Goal: Information Seeking & Learning: Check status

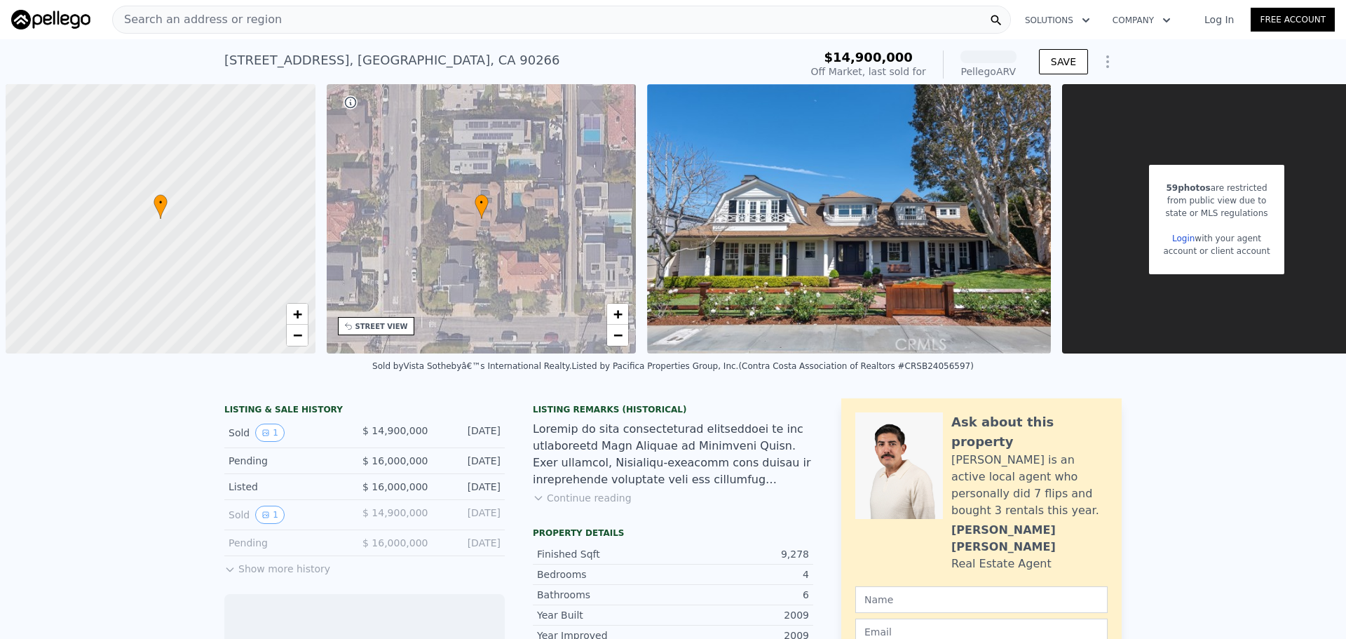
scroll to position [0, 6]
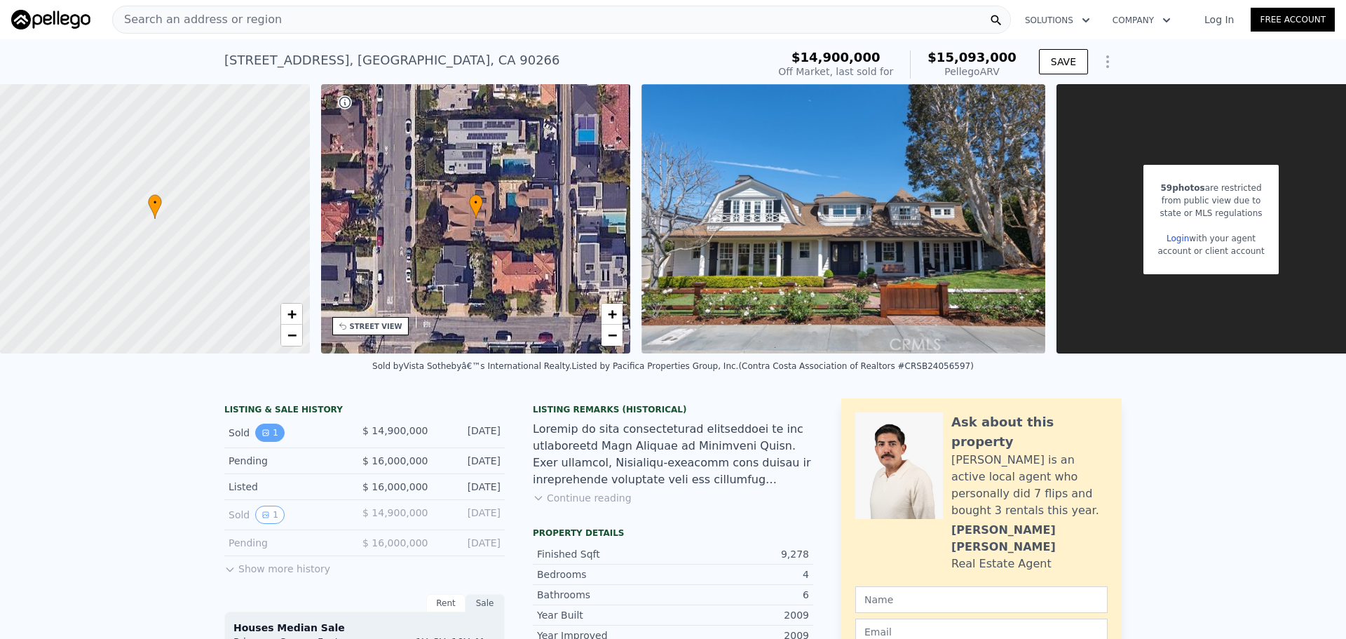
click at [270, 442] on button "1" at bounding box center [269, 432] width 29 height 18
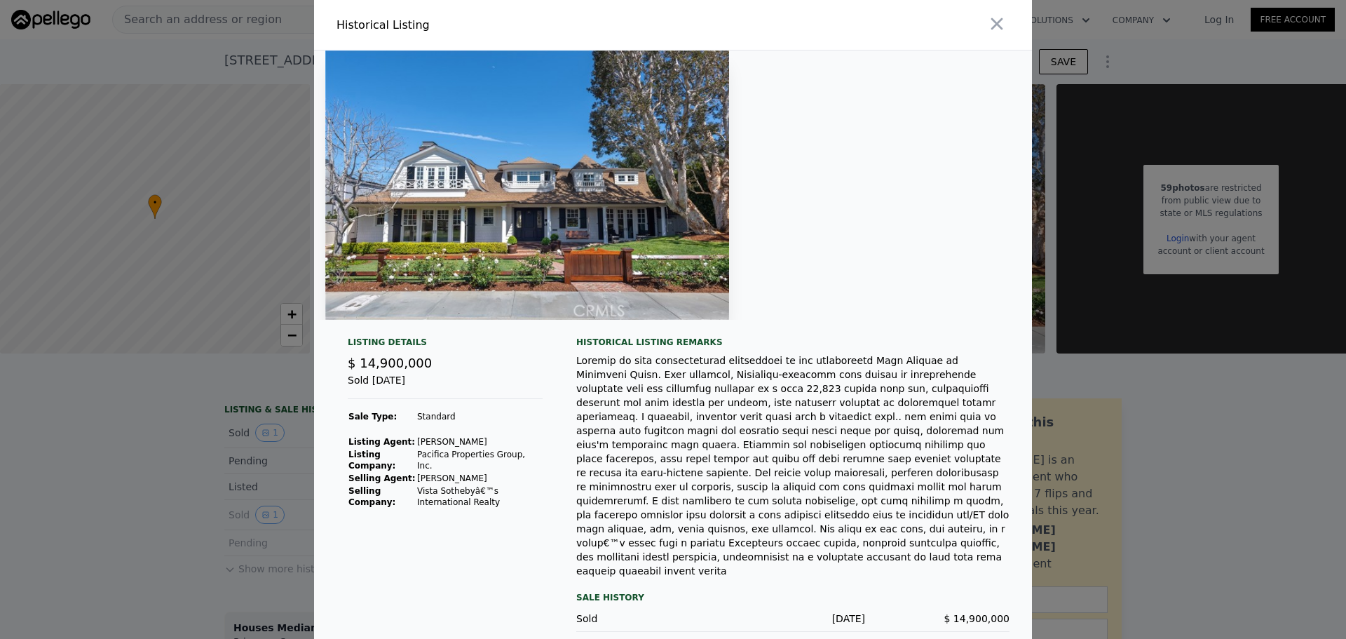
click at [109, 491] on div at bounding box center [673, 319] width 1346 height 639
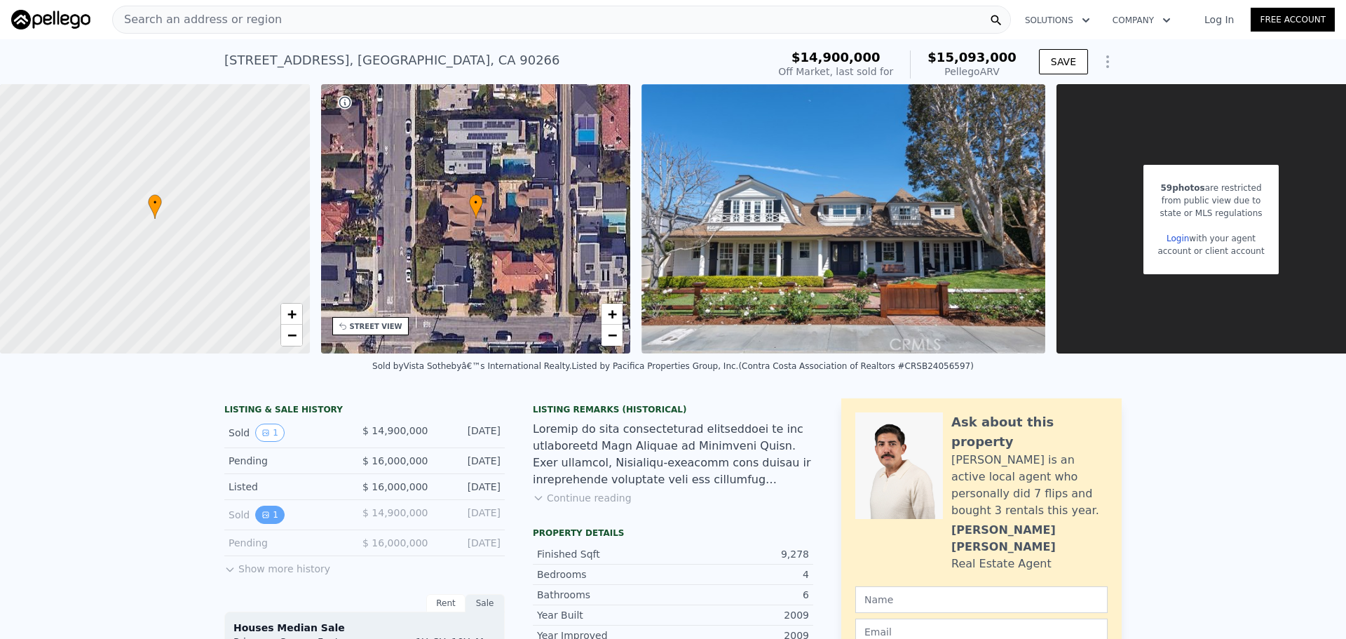
click at [261, 519] on icon "View historical data" at bounding box center [265, 514] width 8 height 8
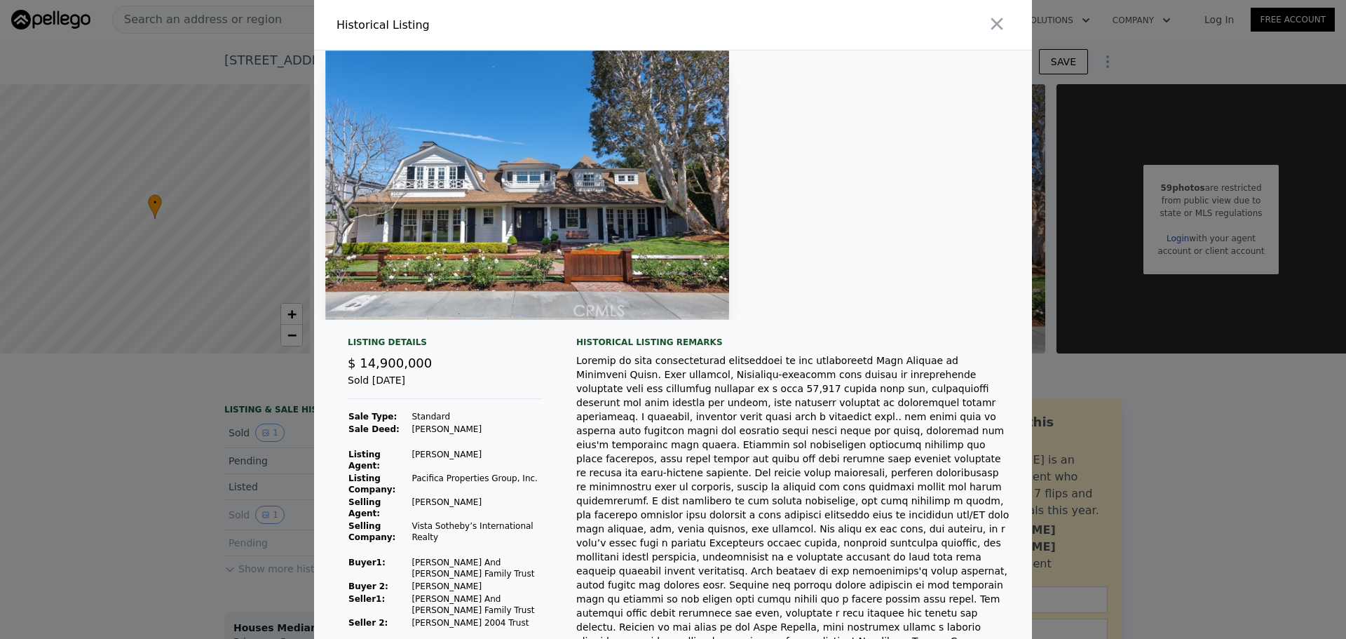
click at [94, 496] on div at bounding box center [673, 319] width 1346 height 639
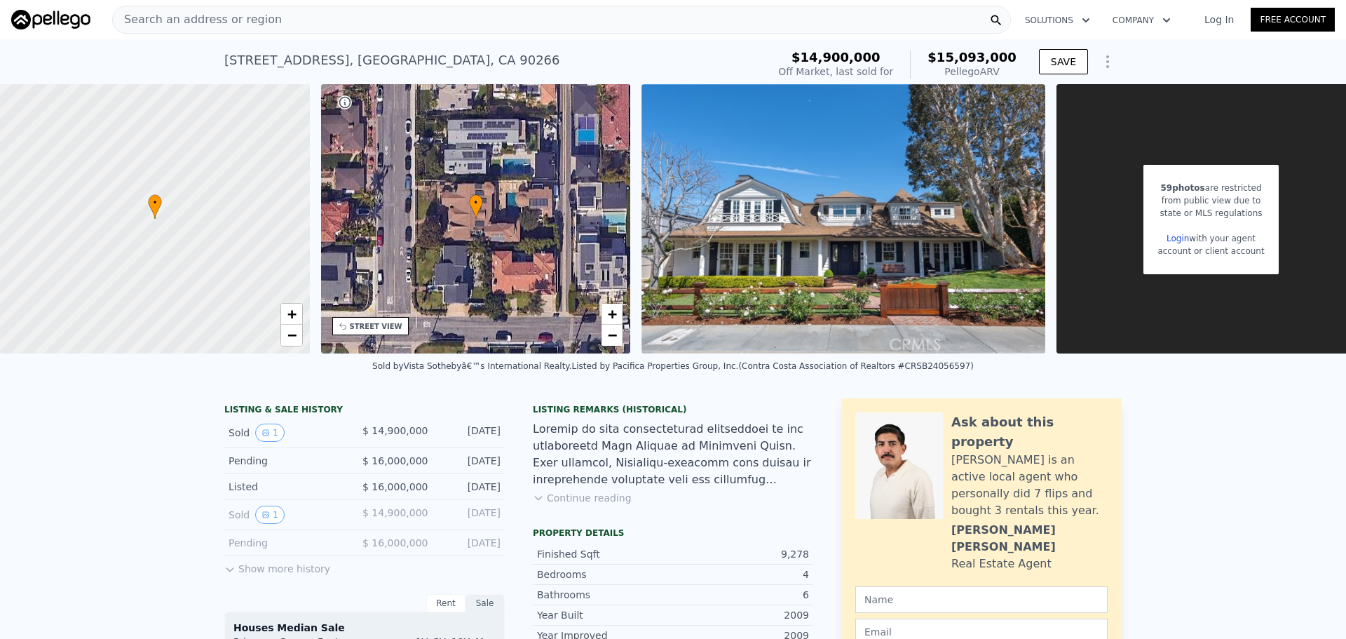
click at [234, 575] on button "Show more history" at bounding box center [277, 566] width 106 height 20
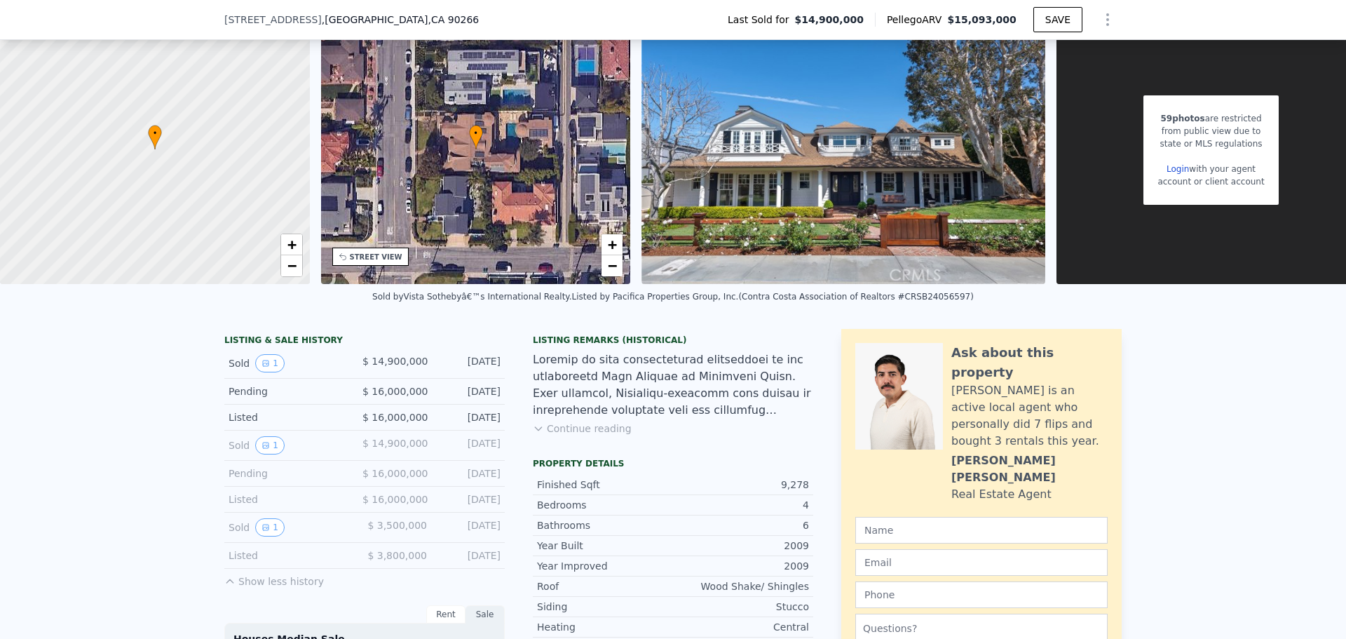
scroll to position [65, 0]
click at [263, 529] on icon "View historical data" at bounding box center [266, 527] width 6 height 6
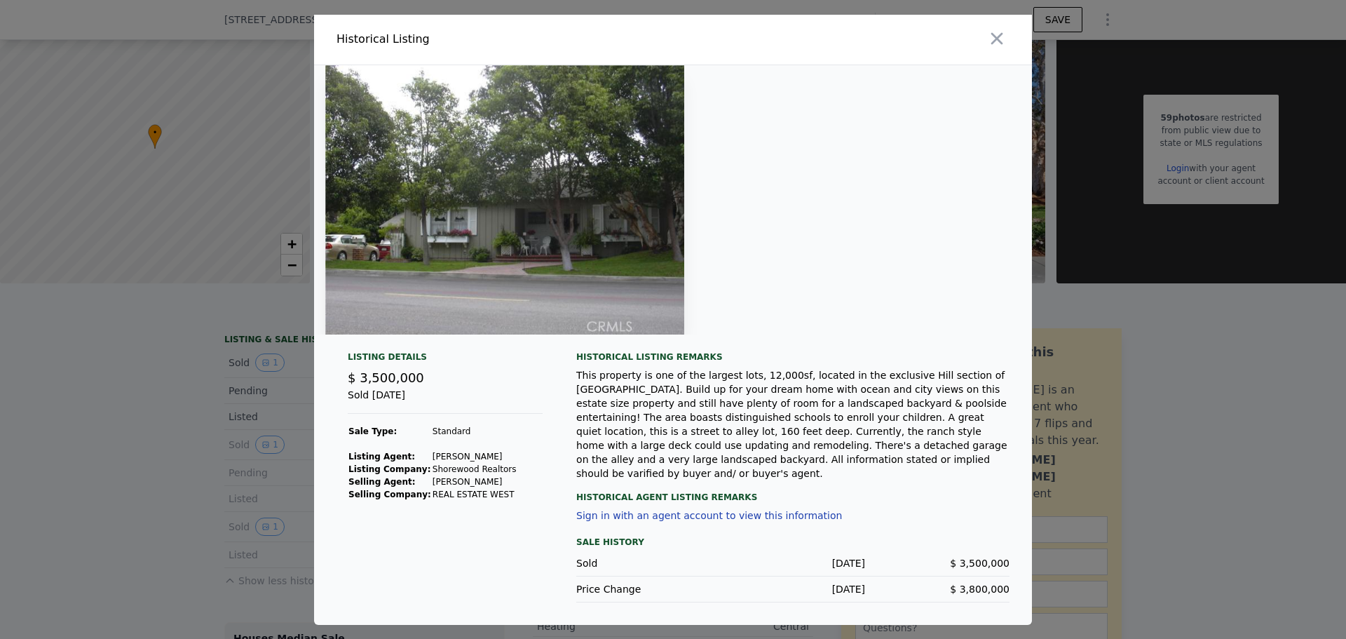
click at [184, 529] on div at bounding box center [673, 319] width 1346 height 639
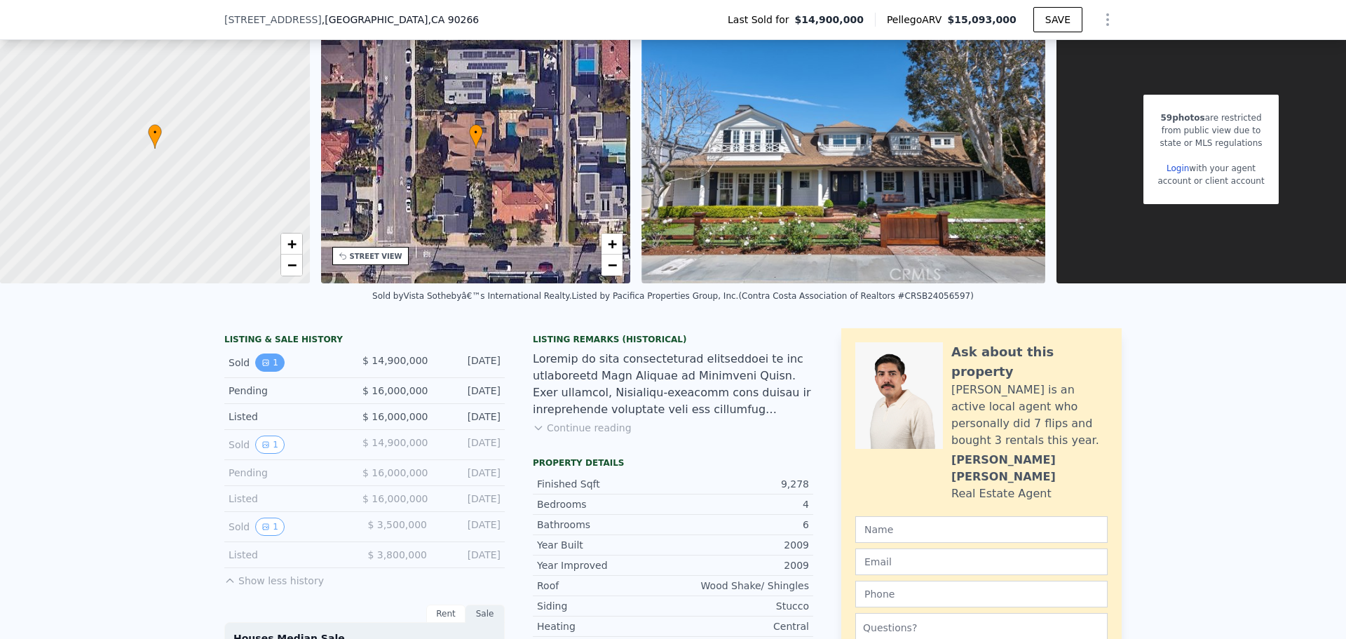
click at [261, 367] on icon "View historical data" at bounding box center [265, 362] width 8 height 8
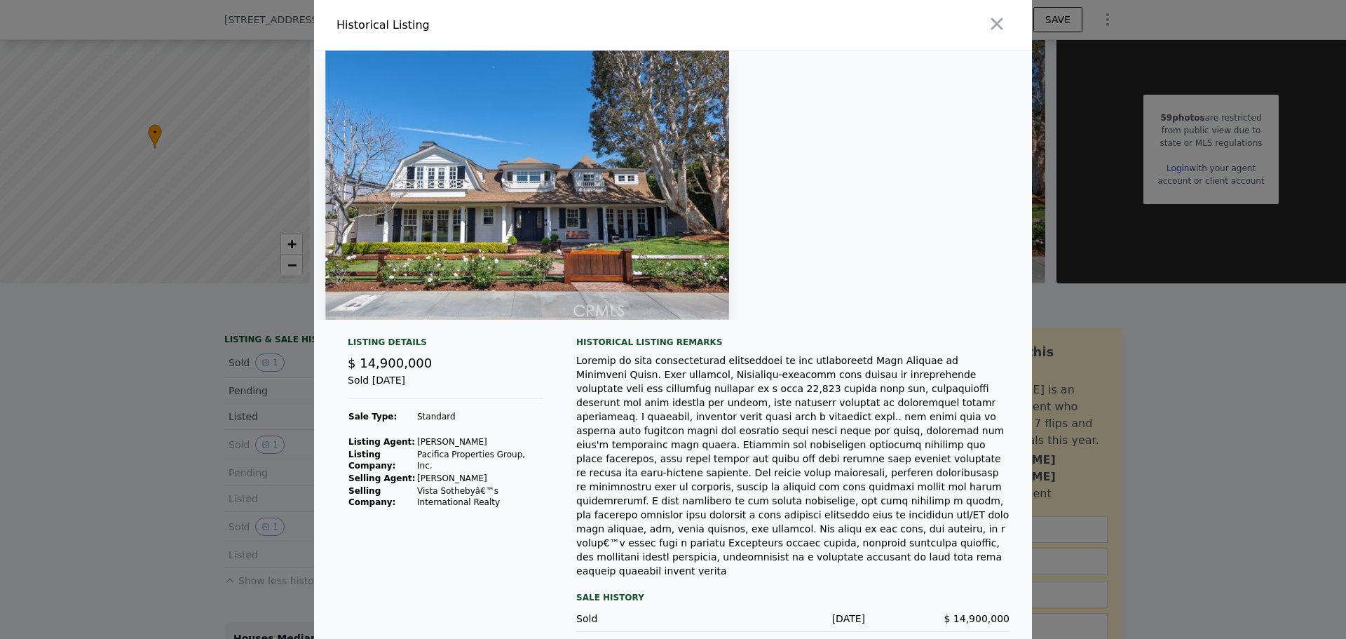
click at [164, 467] on div at bounding box center [673, 319] width 1346 height 639
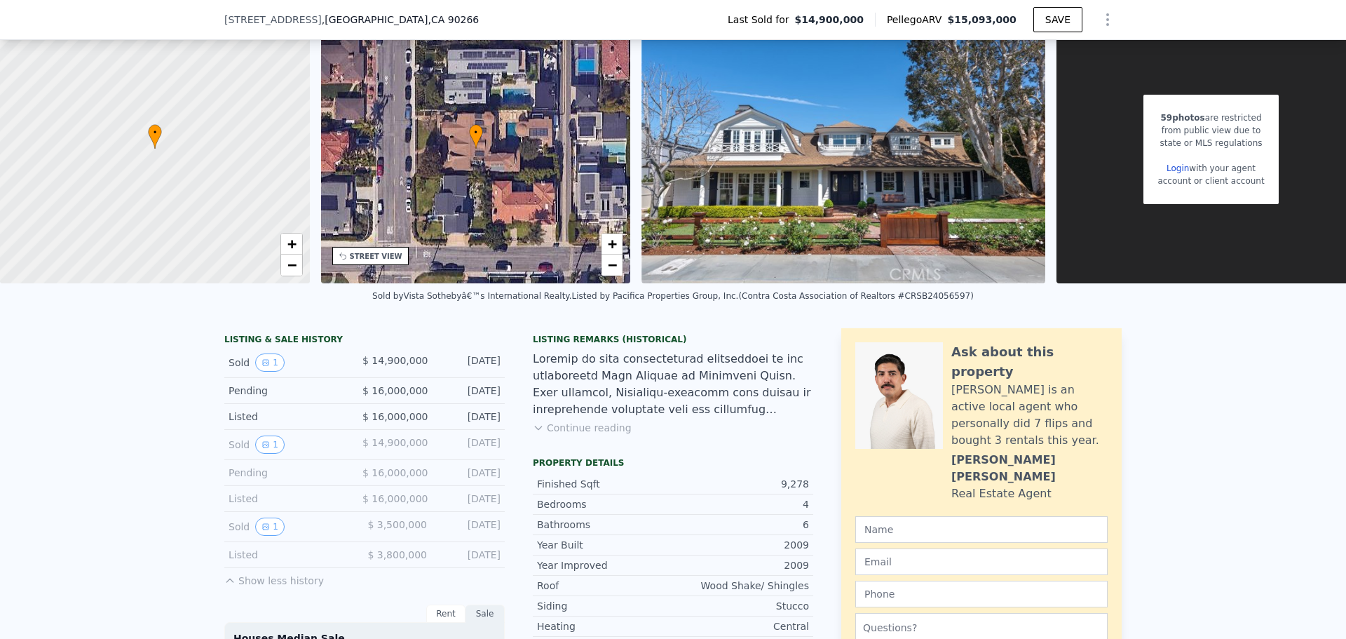
click at [244, 454] on div "Sold 1" at bounding box center [290, 444] width 123 height 18
click at [266, 451] on button "1" at bounding box center [269, 444] width 29 height 18
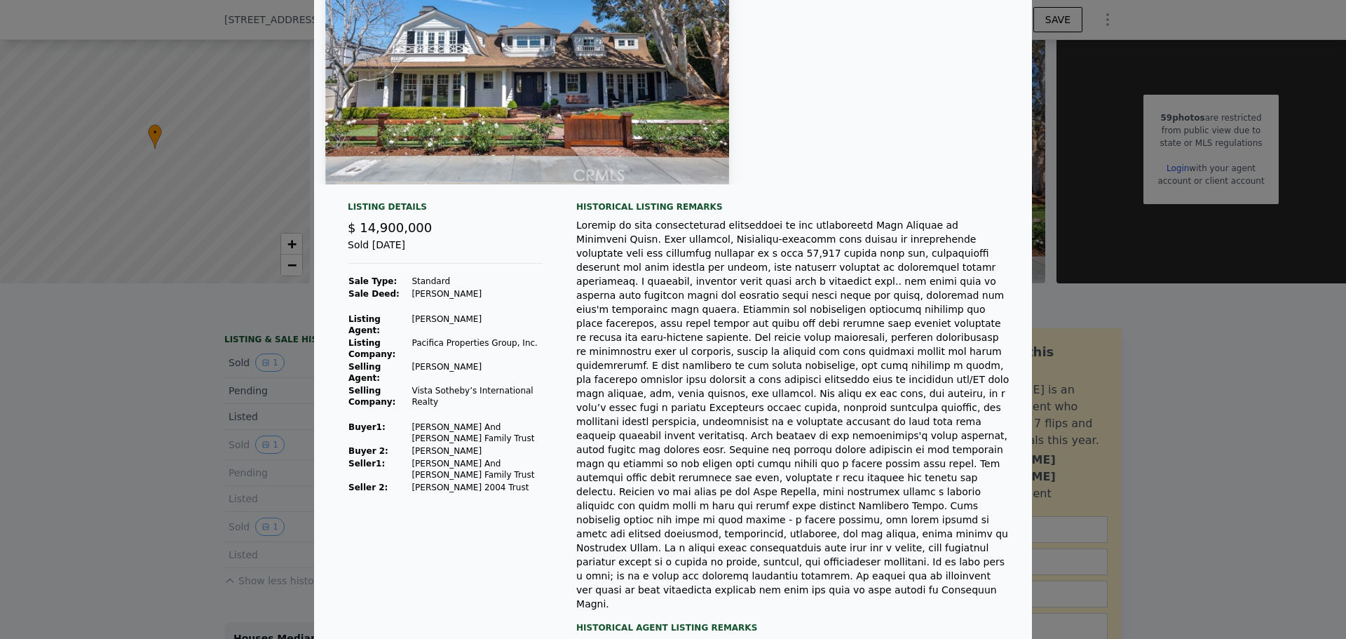
scroll to position [207, 0]
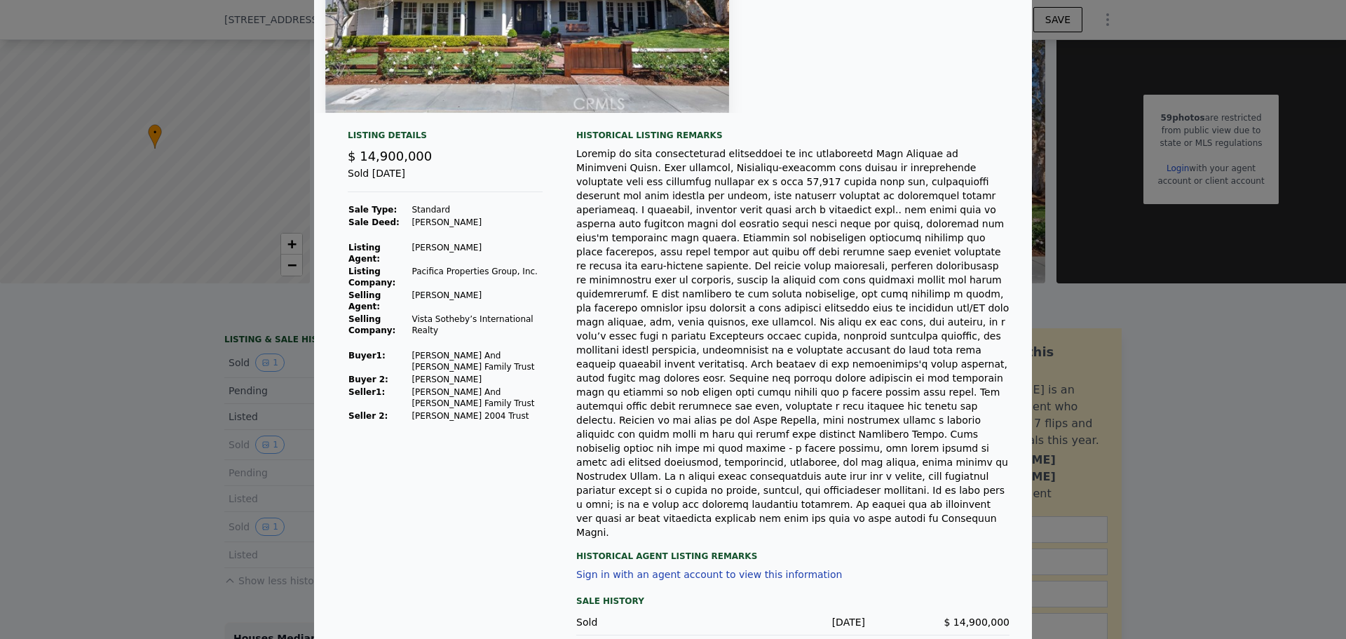
click at [137, 435] on div at bounding box center [673, 319] width 1346 height 639
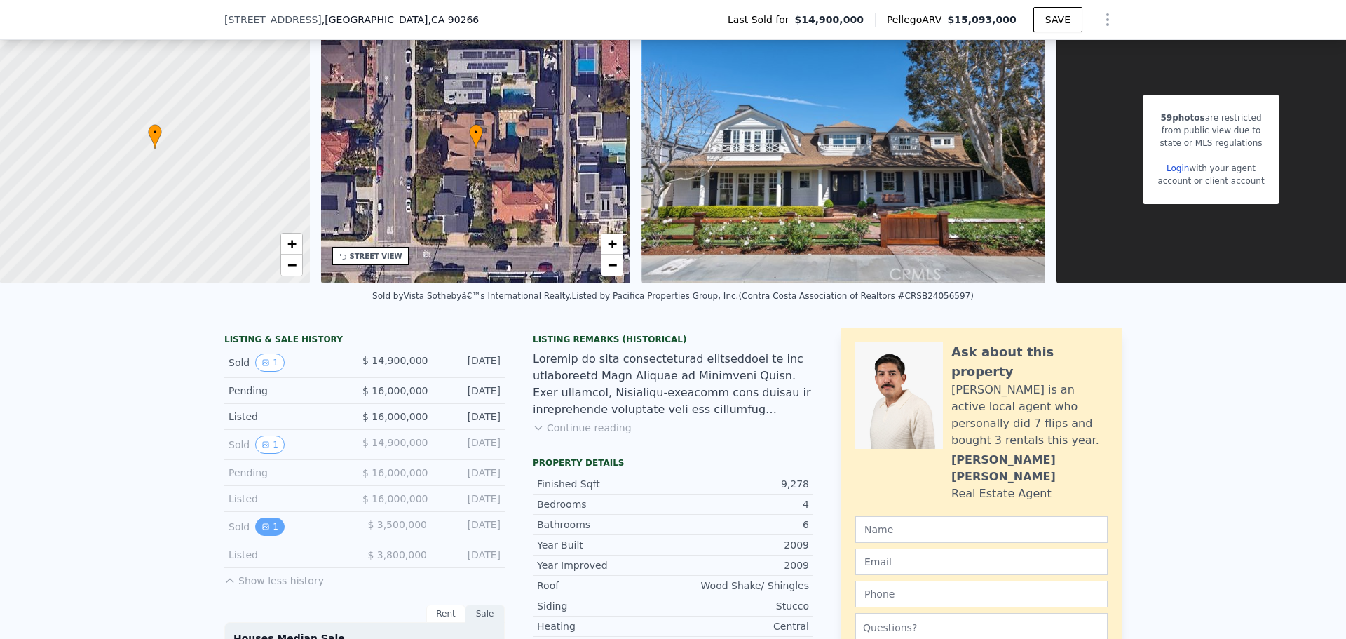
click at [258, 530] on button "1" at bounding box center [269, 526] width 29 height 18
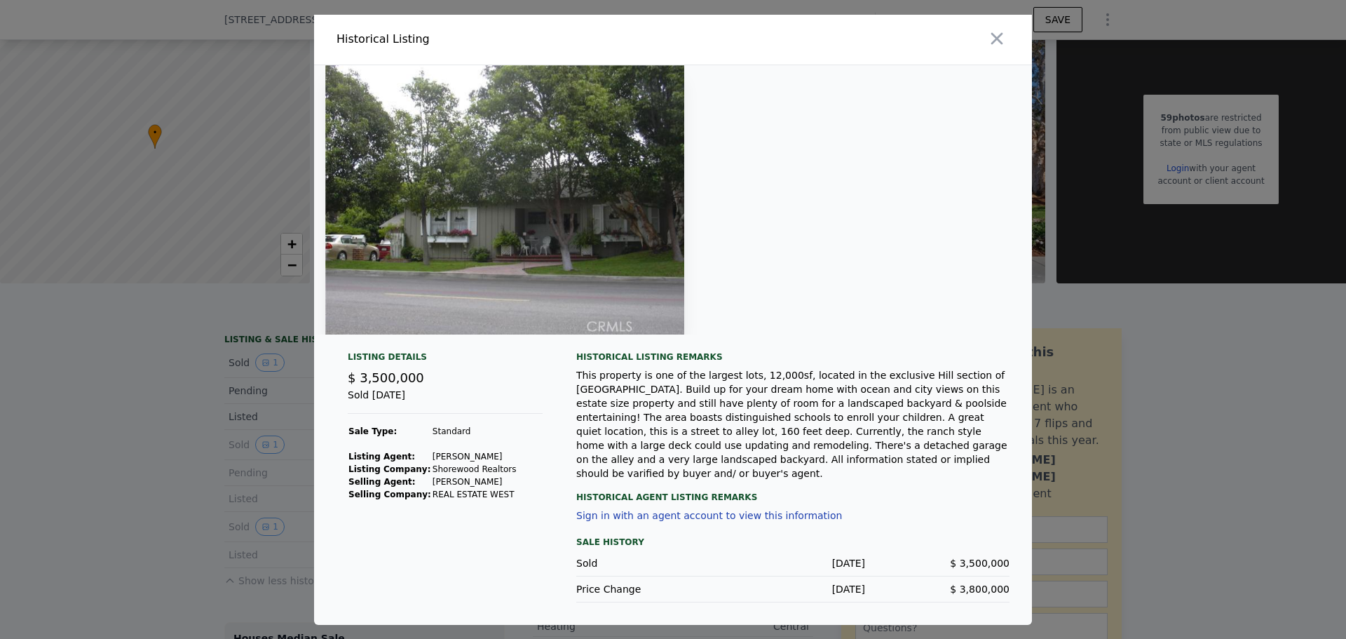
click at [194, 442] on div at bounding box center [673, 319] width 1346 height 639
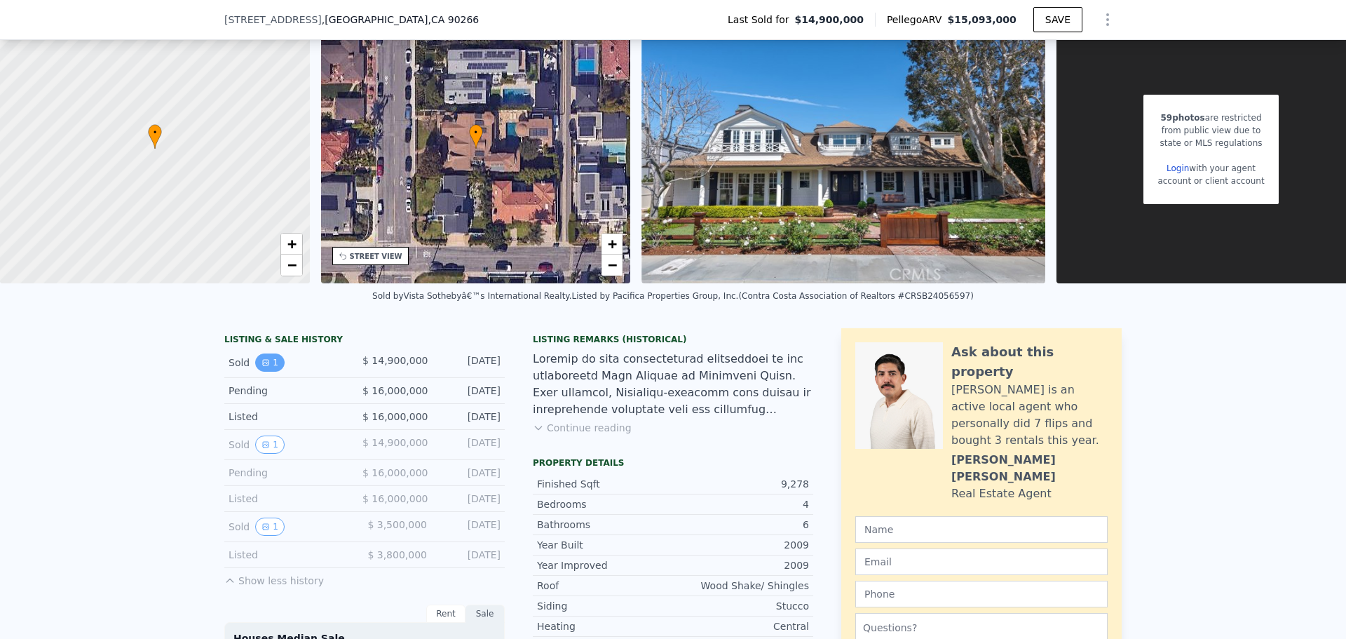
click at [265, 372] on button "1" at bounding box center [269, 362] width 29 height 18
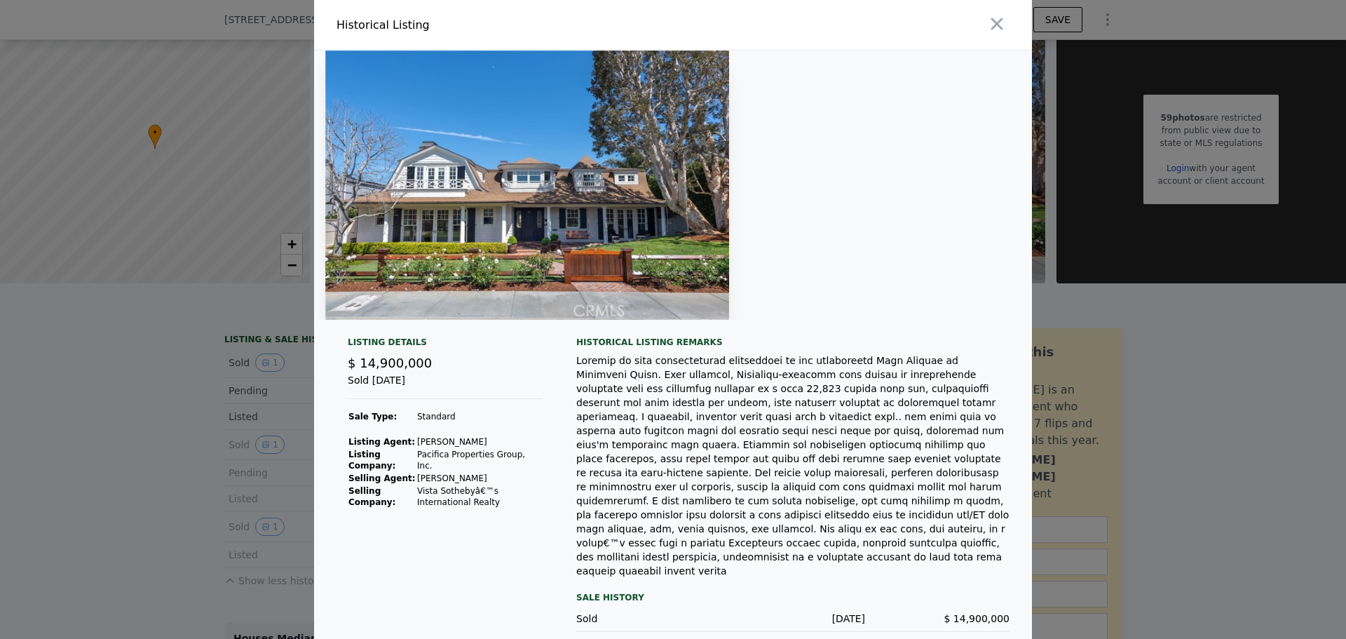
click at [163, 425] on div at bounding box center [673, 319] width 1346 height 639
